Goal: Task Accomplishment & Management: Complete application form

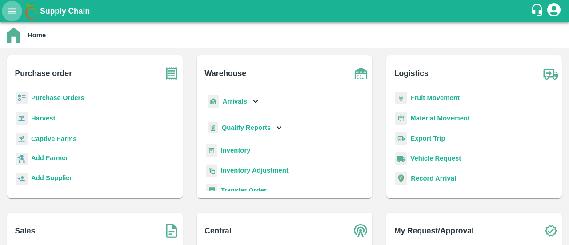
click at [12, 14] on icon "open drawer" at bounding box center [12, 11] width 10 height 10
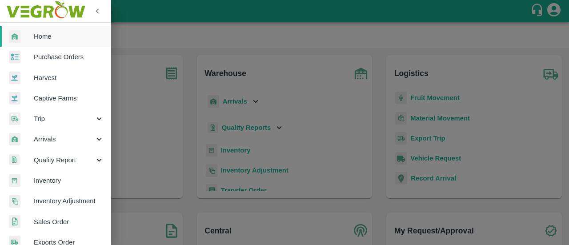
click at [37, 220] on span "Sales Order" at bounding box center [69, 222] width 70 height 10
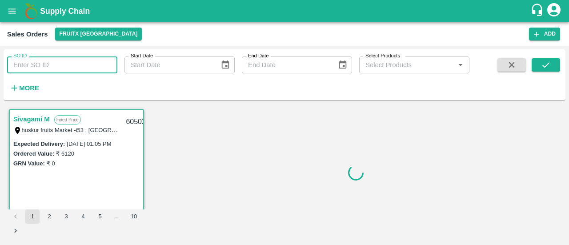
click at [52, 65] on input "SO ID" at bounding box center [62, 64] width 110 height 17
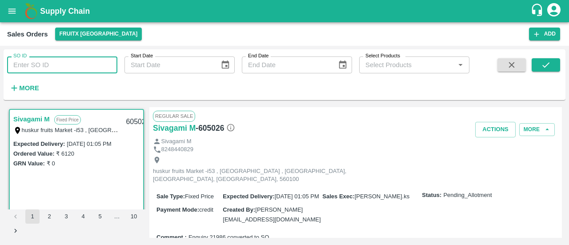
paste input "604980"
type input "604980"
click at [550, 68] on icon "submit" at bounding box center [546, 65] width 10 height 10
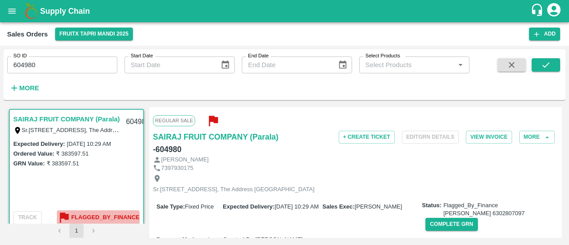
click at [99, 215] on b "Flagged_By_Finance" at bounding box center [105, 217] width 68 height 10
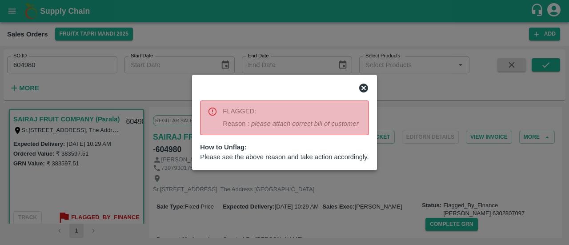
click at [363, 88] on icon at bounding box center [363, 88] width 11 height 11
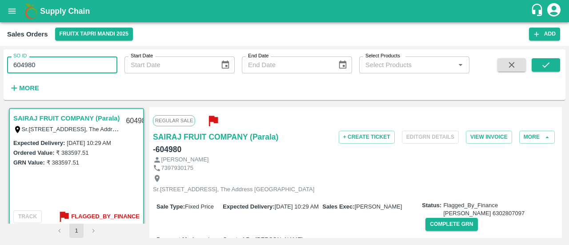
drag, startPoint x: 50, startPoint y: 63, endPoint x: 2, endPoint y: 68, distance: 47.8
click at [2, 68] on div "SO ID 604980 SO ID Start Date Start Date End Date End Date Select Products Sele…" at bounding box center [284, 145] width 569 height 199
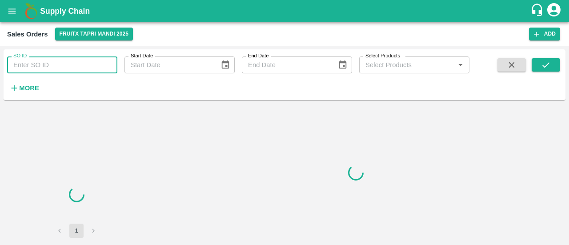
click at [68, 70] on input "SO ID" at bounding box center [62, 64] width 110 height 17
paste input "604980"
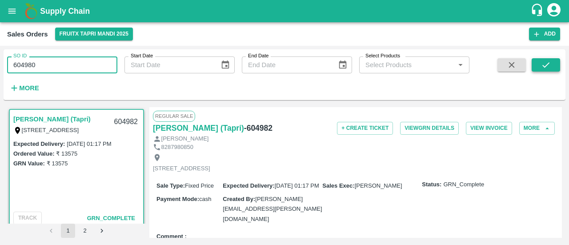
type input "604980"
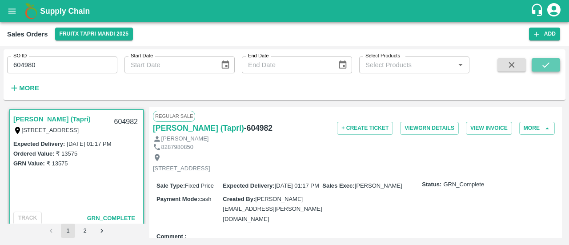
click at [540, 65] on button "submit" at bounding box center [546, 64] width 28 height 13
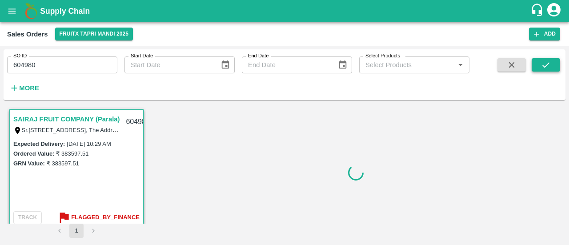
scroll to position [2, 0]
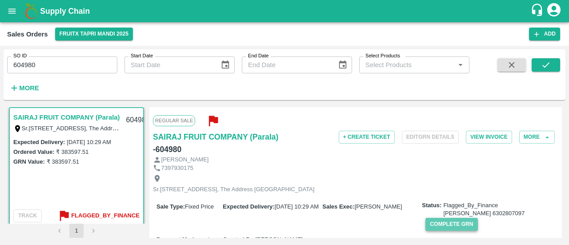
click at [440, 230] on button "Complete GRN" at bounding box center [451, 224] width 52 height 13
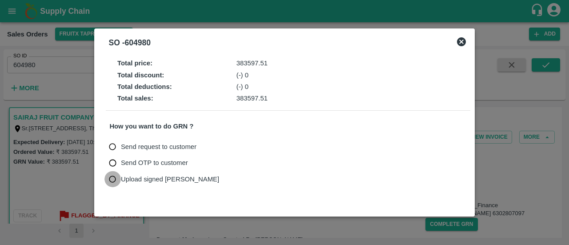
click at [114, 177] on input "Upload signed [PERSON_NAME]" at bounding box center [112, 179] width 16 height 16
radio input "true"
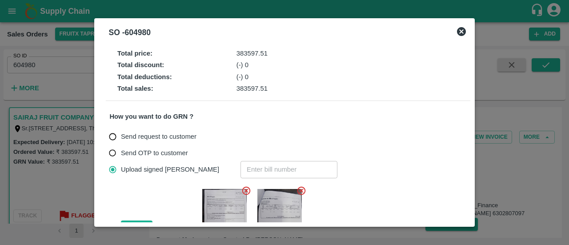
click at [246, 191] on icon at bounding box center [246, 190] width 8 height 8
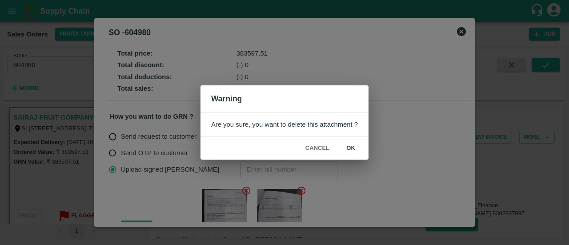
click at [350, 148] on button "ok" at bounding box center [350, 148] width 28 height 16
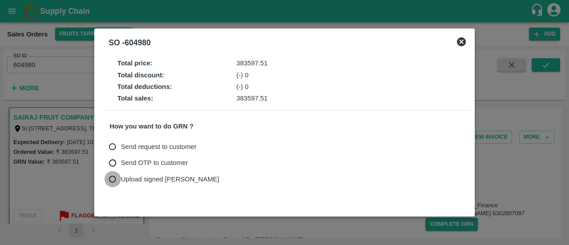
click at [113, 179] on input "Upload signed bill" at bounding box center [112, 179] width 16 height 16
radio input "true"
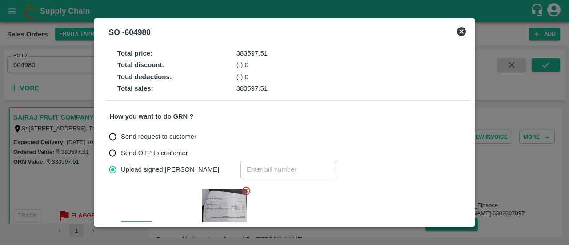
click at [245, 187] on icon at bounding box center [246, 190] width 8 height 8
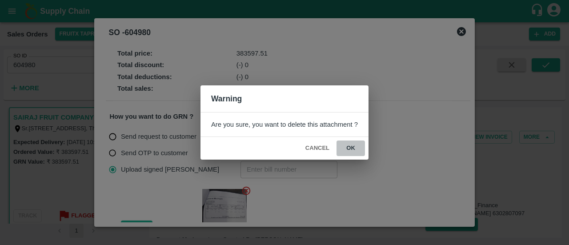
click at [348, 146] on button "ok" at bounding box center [350, 148] width 28 height 16
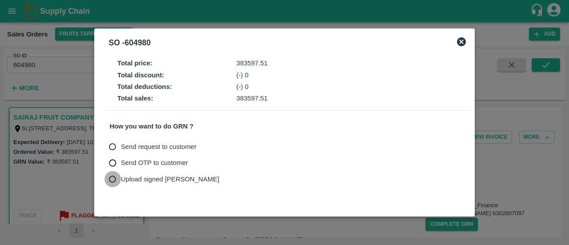
click at [116, 180] on input "Upload signed bill" at bounding box center [112, 179] width 16 height 16
radio input "true"
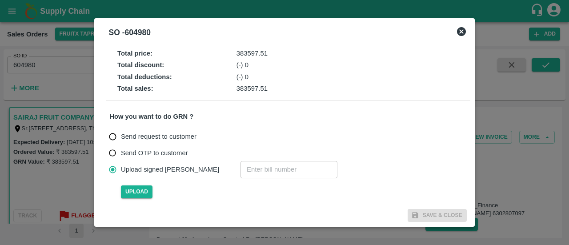
click at [240, 171] on input "number" at bounding box center [288, 169] width 97 height 17
paste input "604980"
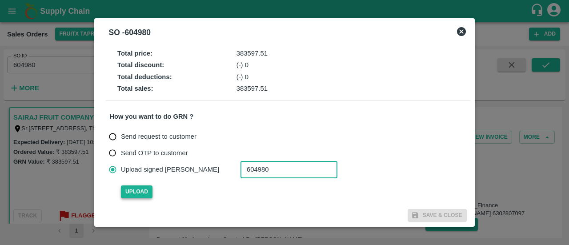
type input "604980"
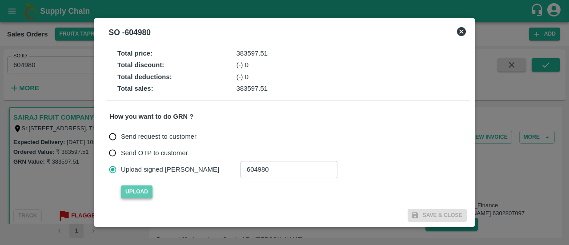
click at [139, 188] on span "Upload" at bounding box center [137, 191] width 32 height 13
click at [0, 0] on input "Upload" at bounding box center [0, 0] width 0 height 0
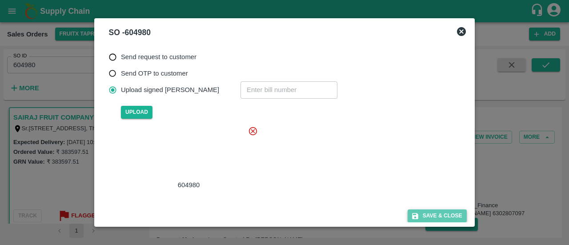
click at [445, 215] on button "Save & Close" at bounding box center [437, 215] width 59 height 13
